Goal: Transaction & Acquisition: Purchase product/service

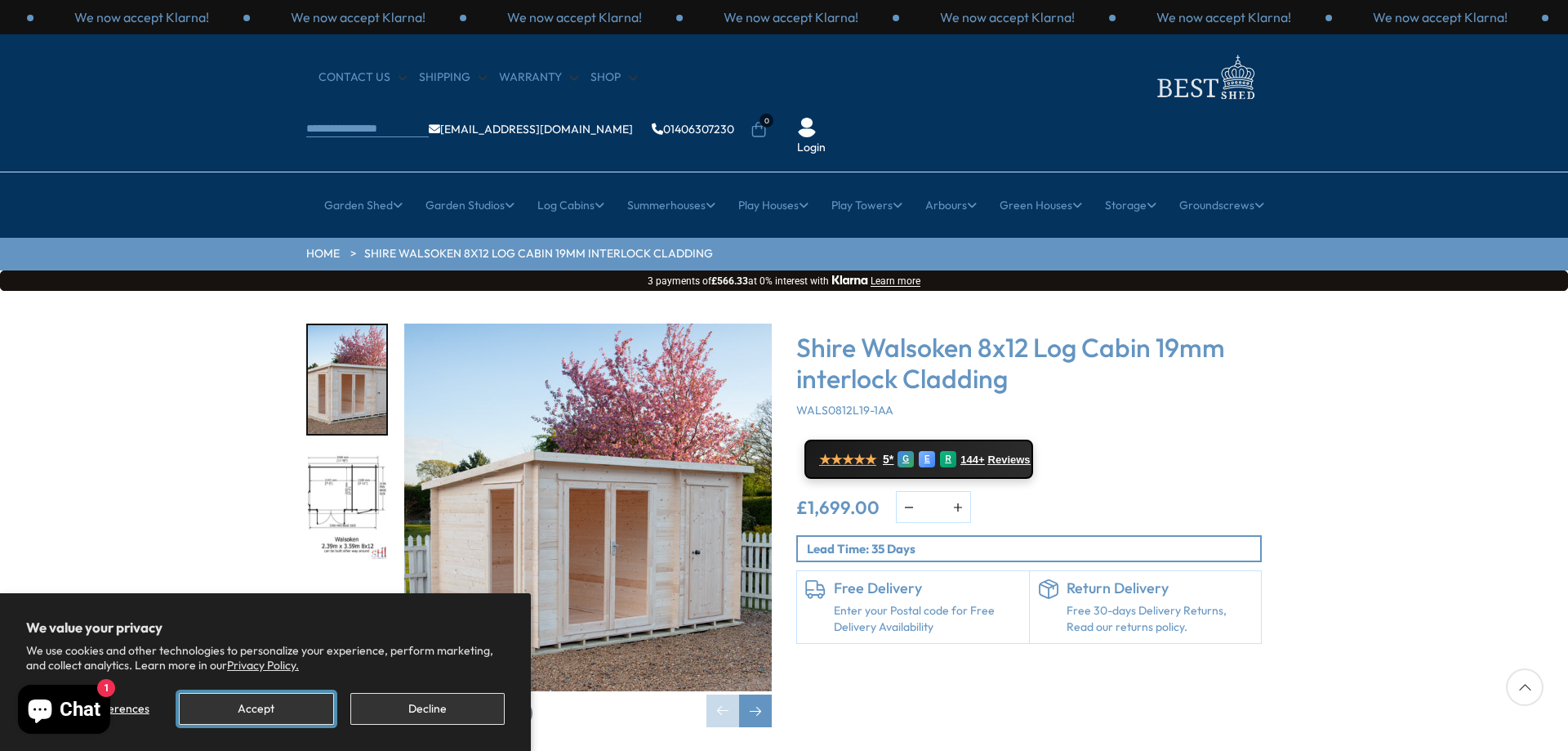
click at [273, 704] on button "Accept" at bounding box center [256, 709] width 154 height 32
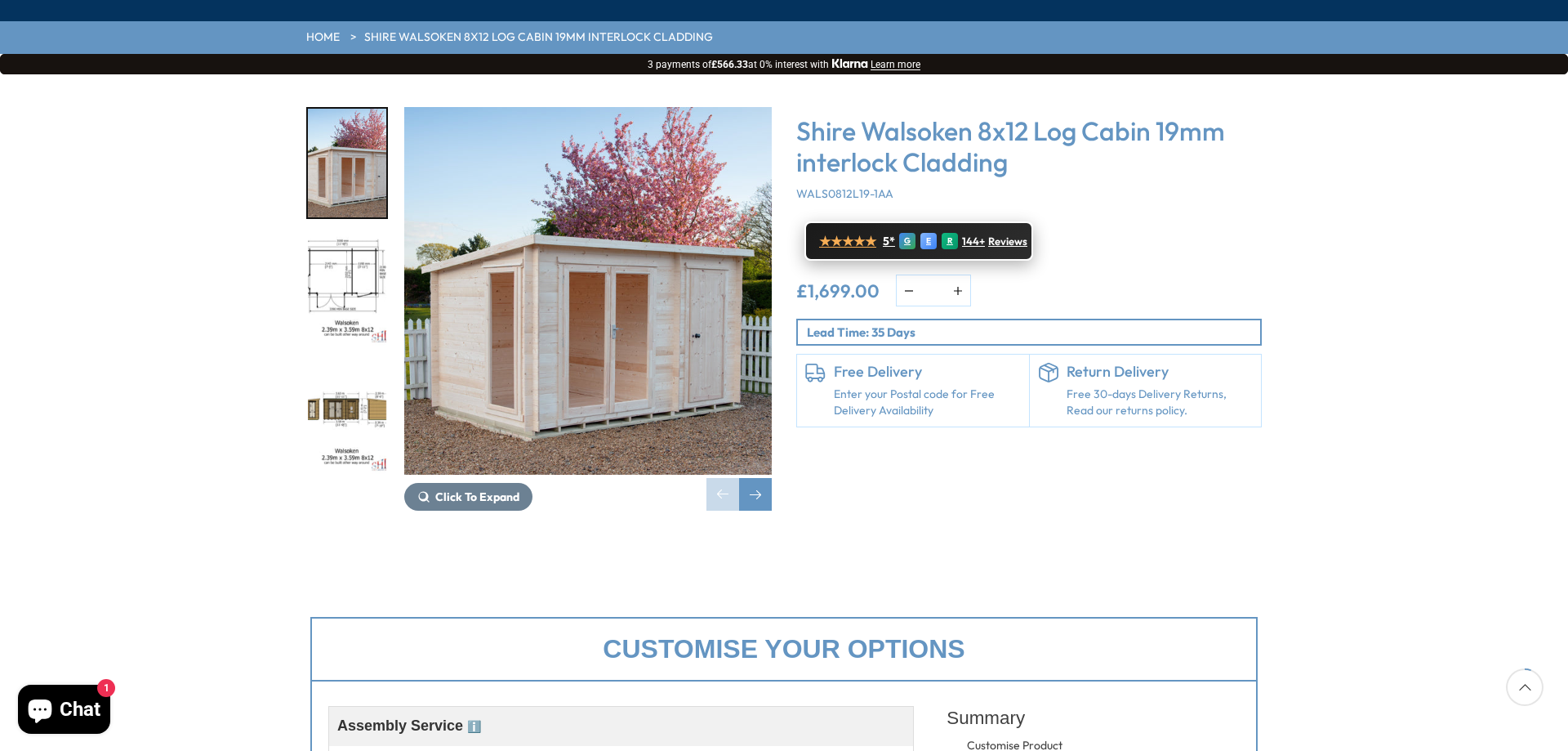
scroll to position [245, 0]
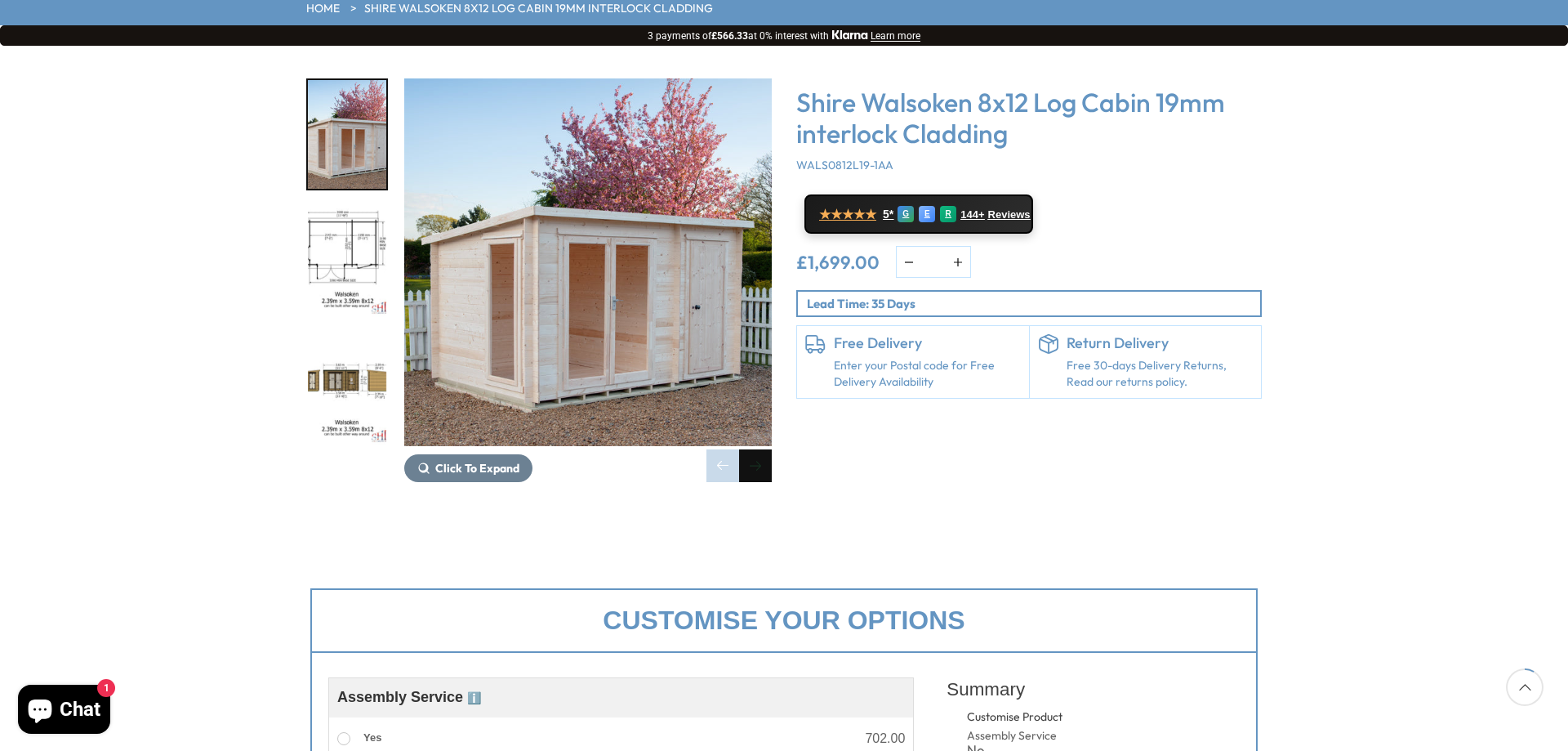
click at [753, 449] on div "Next slide" at bounding box center [755, 465] width 32 height 32
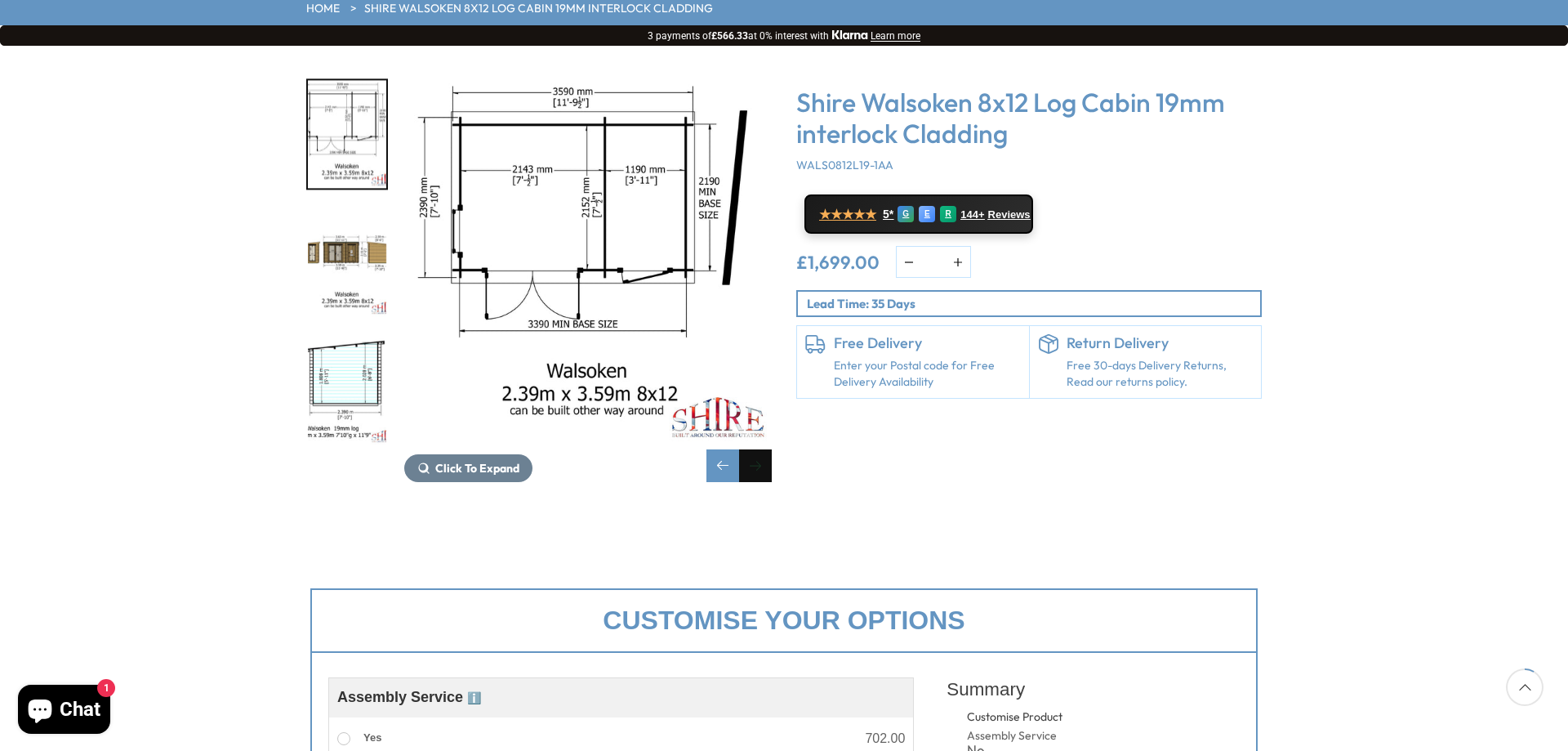
click at [755, 449] on div "Next slide" at bounding box center [755, 465] width 32 height 32
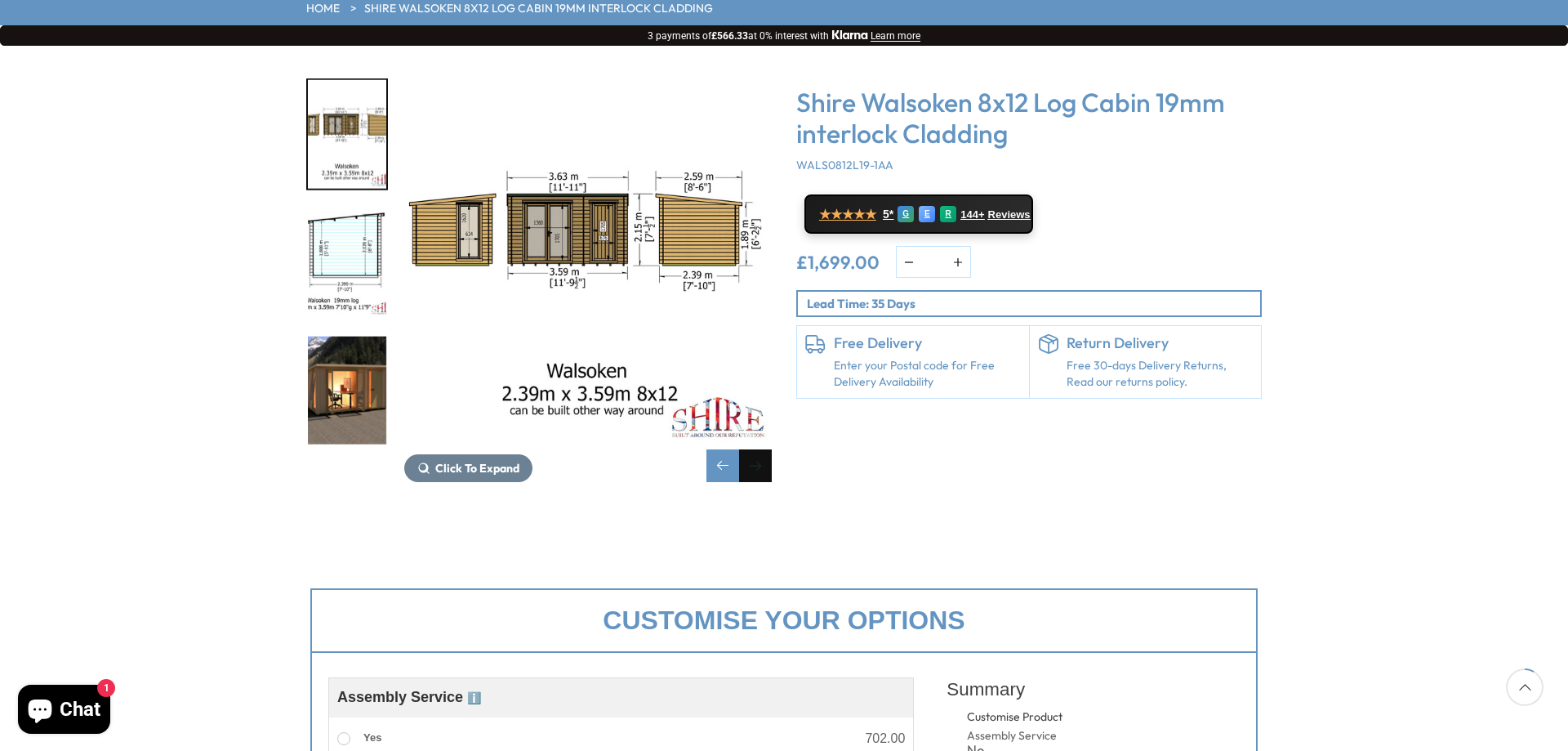
click at [755, 449] on div "Next slide" at bounding box center [755, 465] width 32 height 32
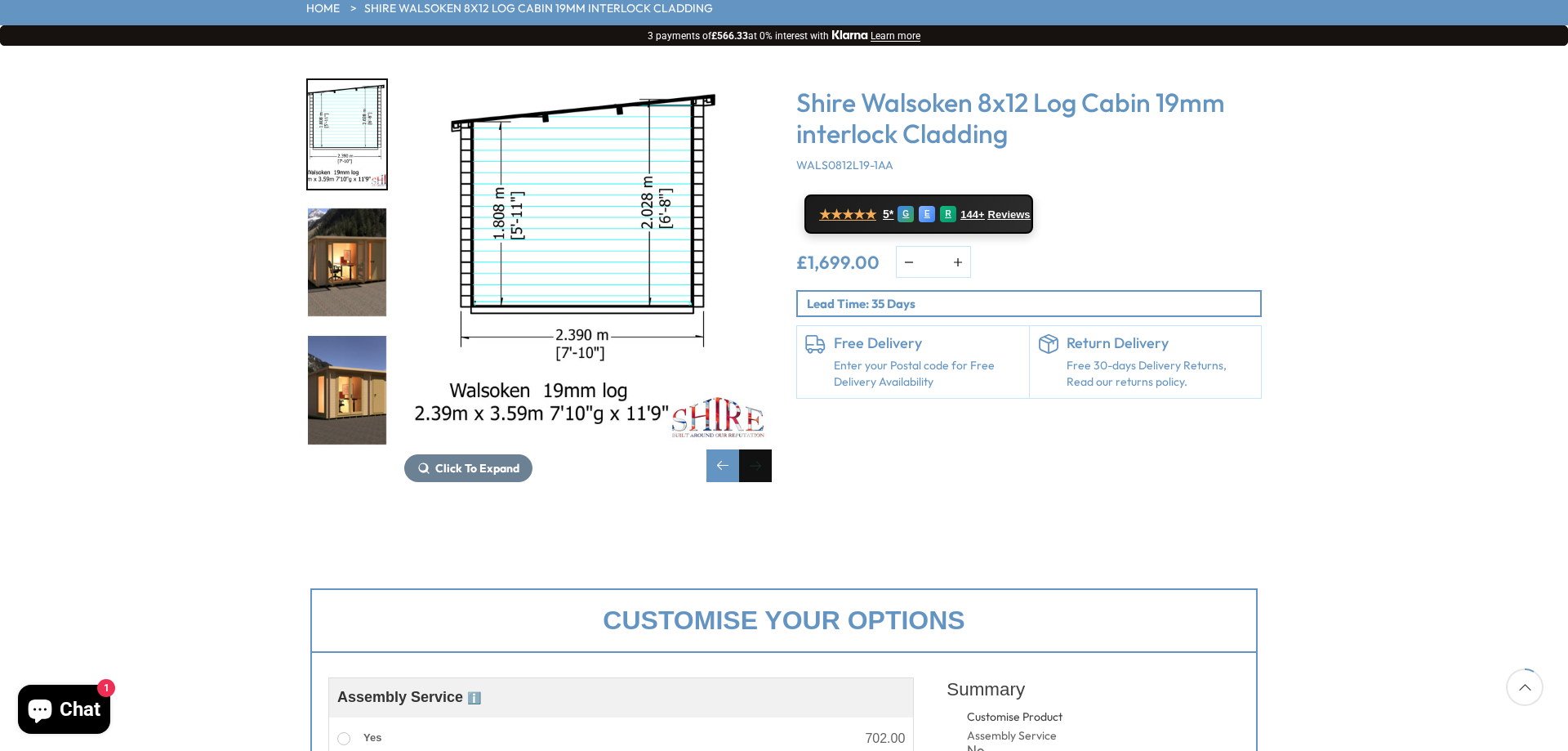
click at [755, 449] on div "Next slide" at bounding box center [755, 465] width 32 height 32
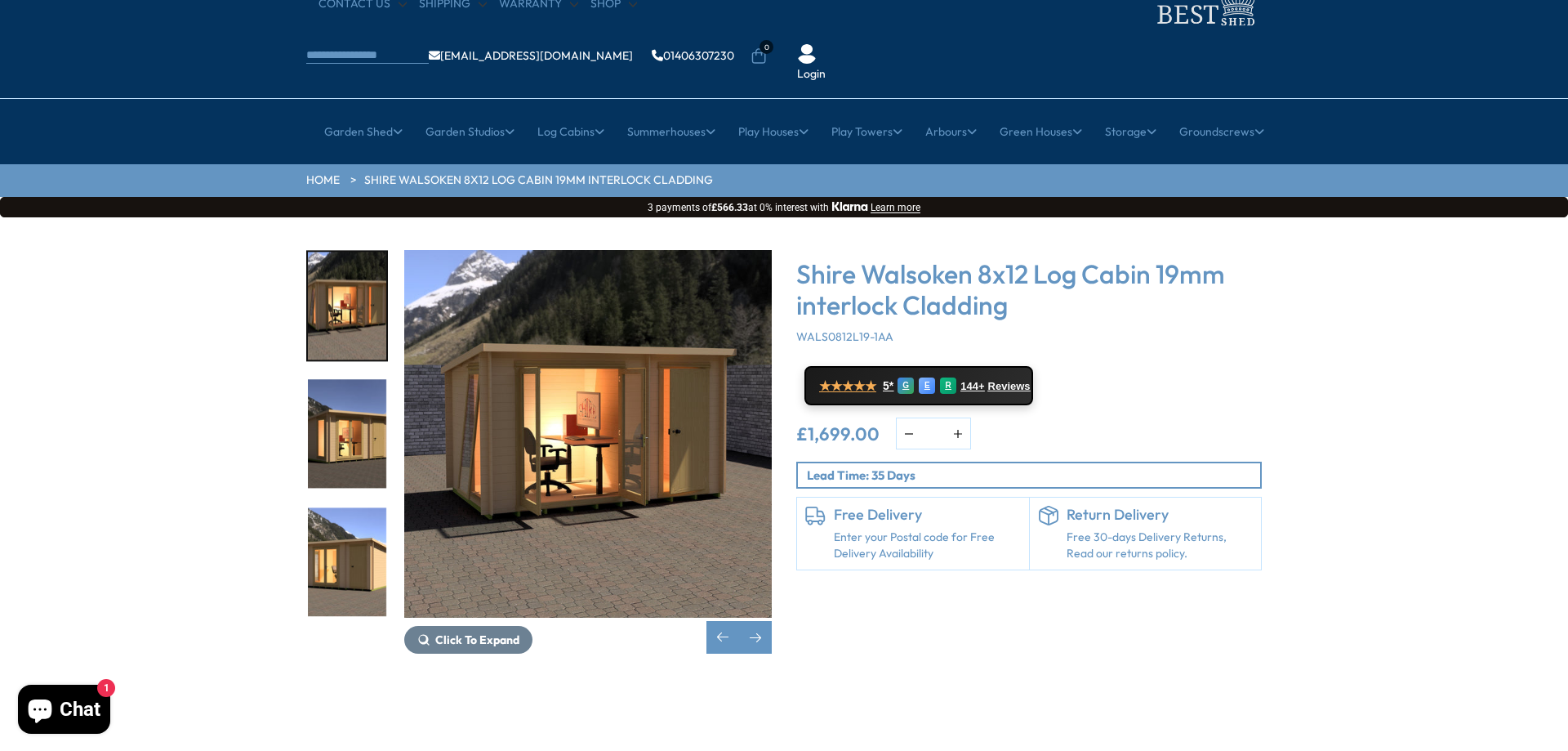
scroll to position [0, 0]
